Goal: Find specific page/section: Find specific page/section

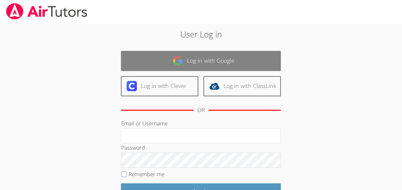
click at [235, 61] on link "Log in with Google" at bounding box center [201, 61] width 160 height 20
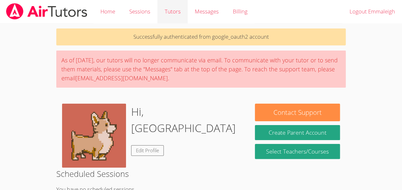
click at [166, 8] on link "Tutors" at bounding box center [172, 11] width 30 height 23
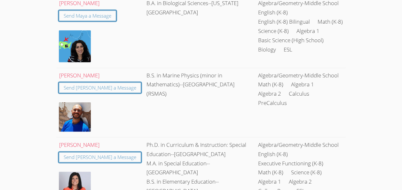
scroll to position [856, 0]
